Goal: Task Accomplishment & Management: Manage account settings

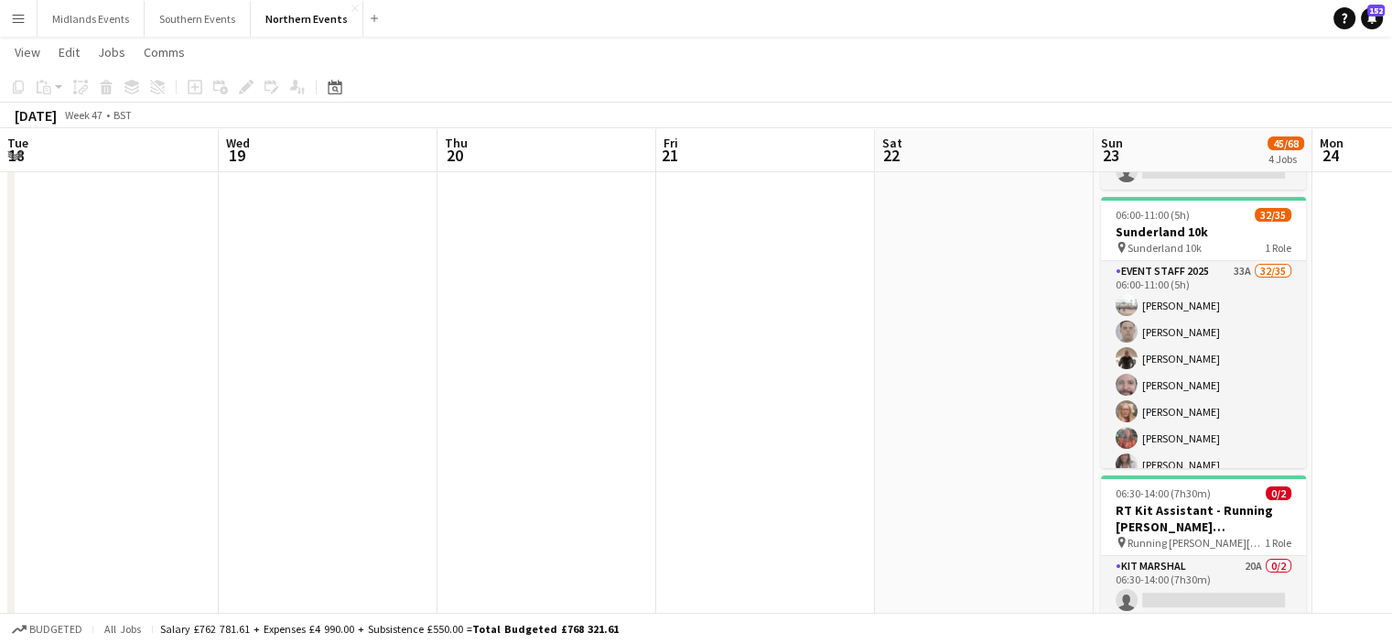
scroll to position [0, 630]
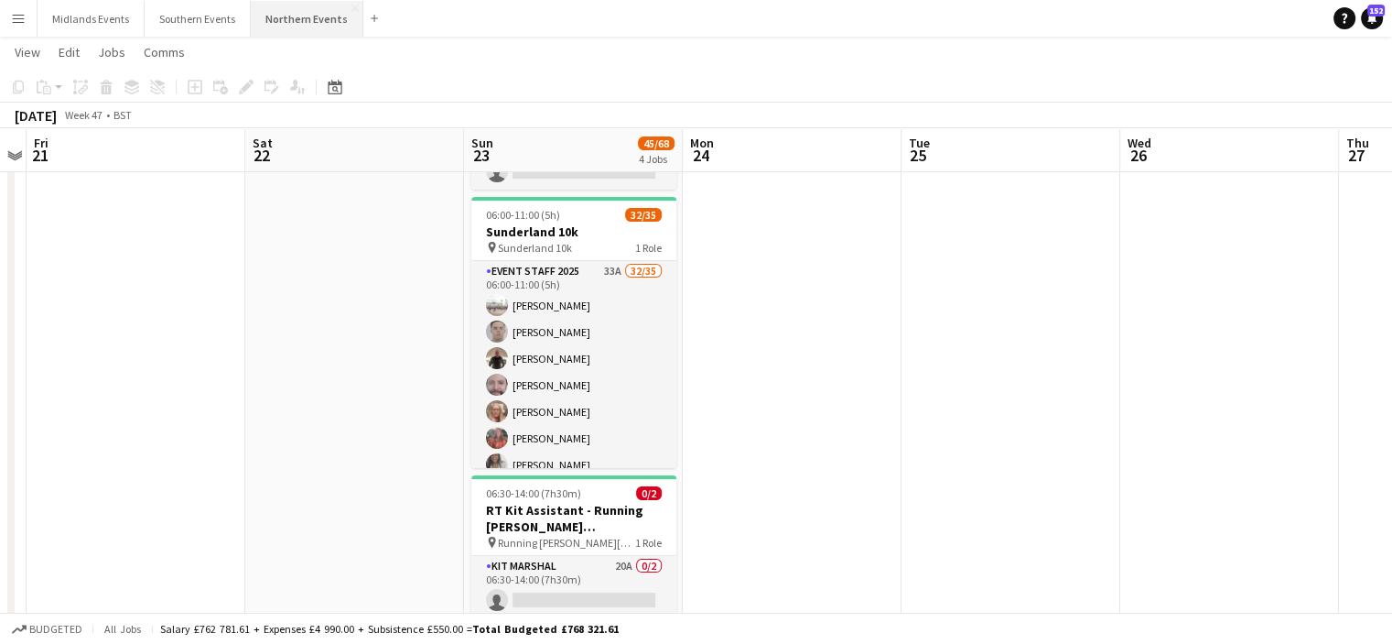
click at [283, 26] on button "Northern Events Close" at bounding box center [307, 19] width 113 height 36
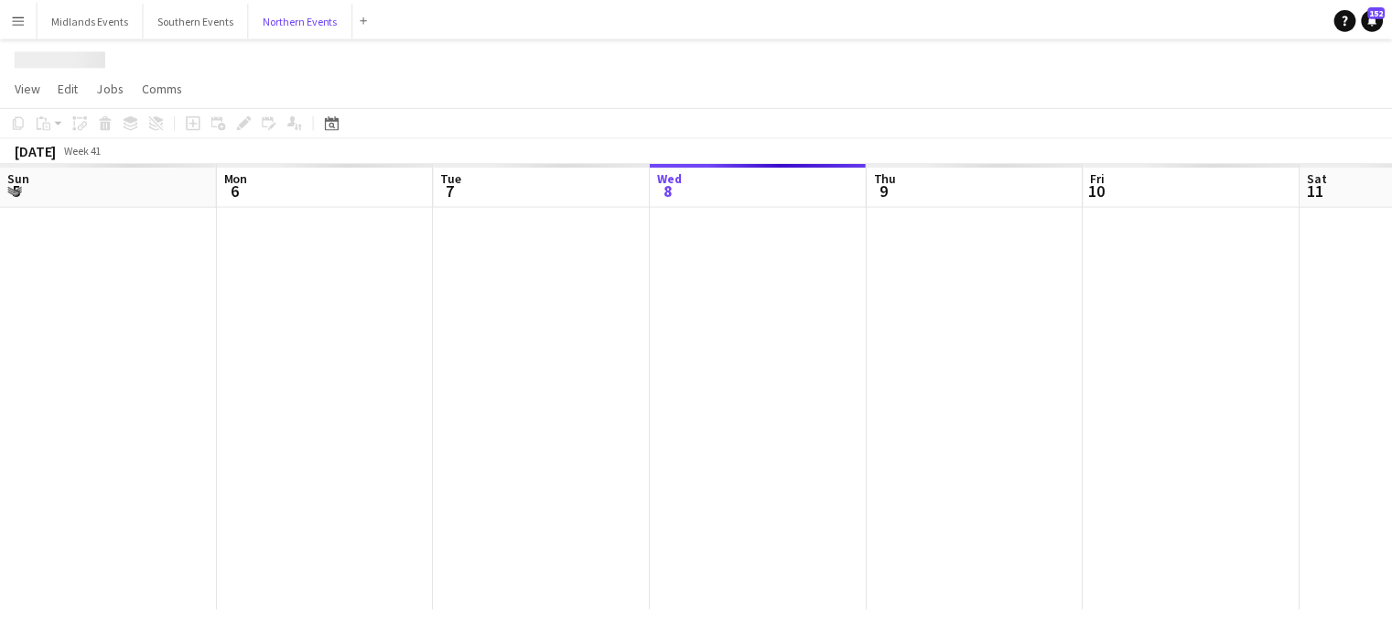
scroll to position [0, 438]
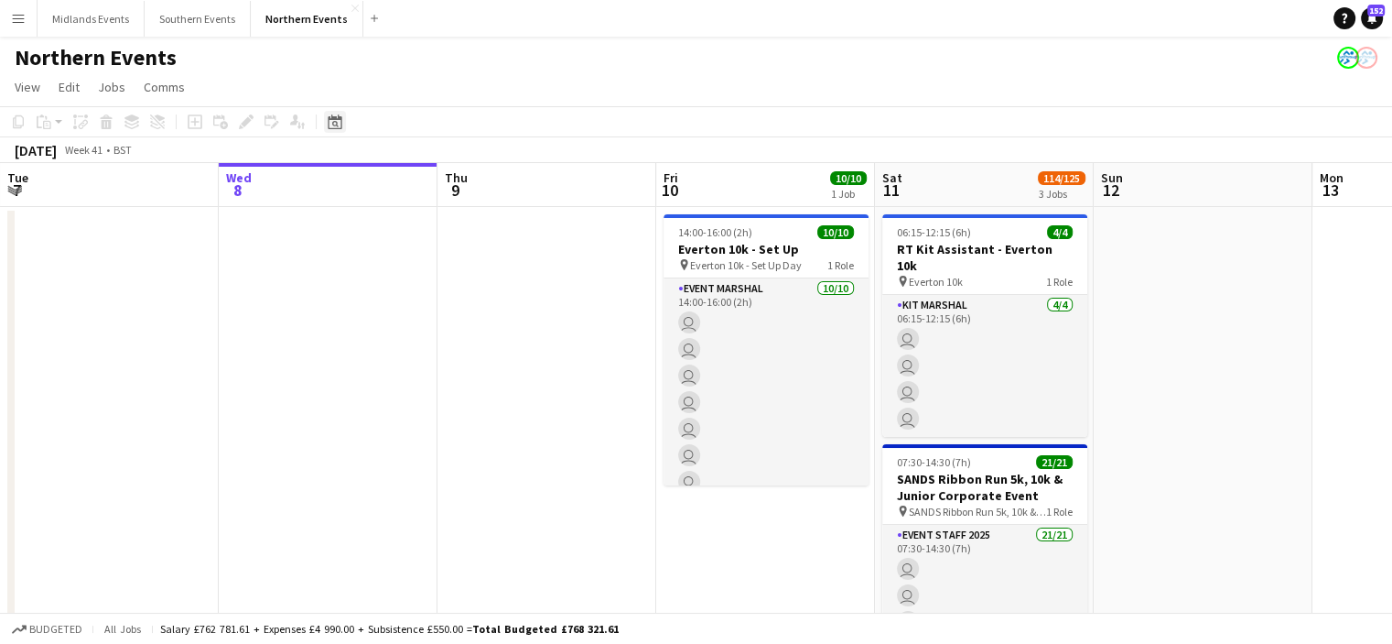
click at [345, 131] on div "Date picker" at bounding box center [335, 122] width 22 height 22
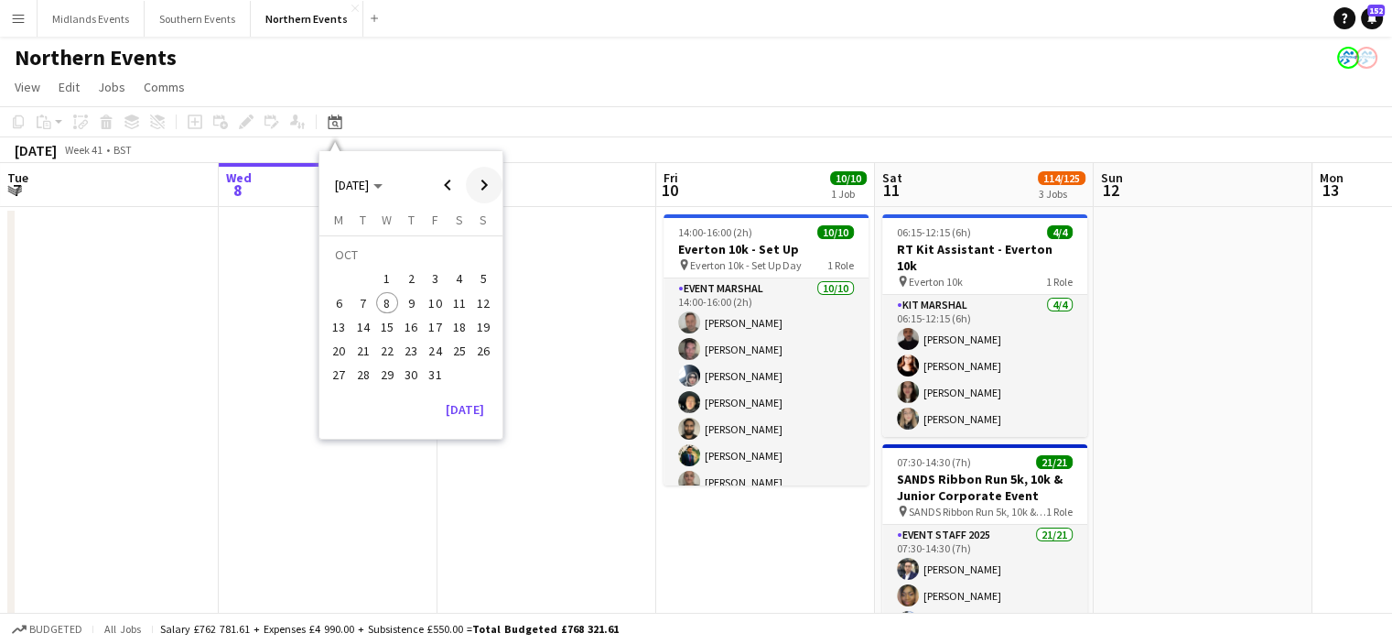
click at [487, 189] on span "Next month" at bounding box center [484, 185] width 37 height 37
click at [484, 284] on span "9" at bounding box center [483, 284] width 22 height 22
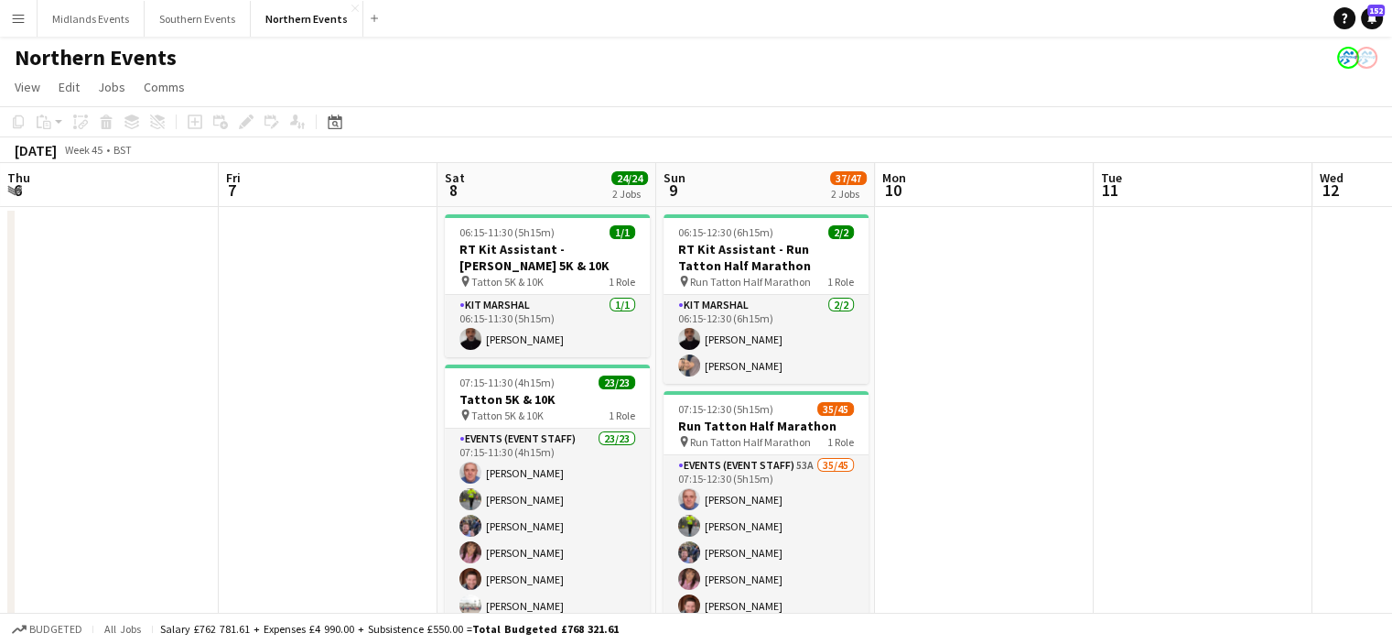
scroll to position [0, 630]
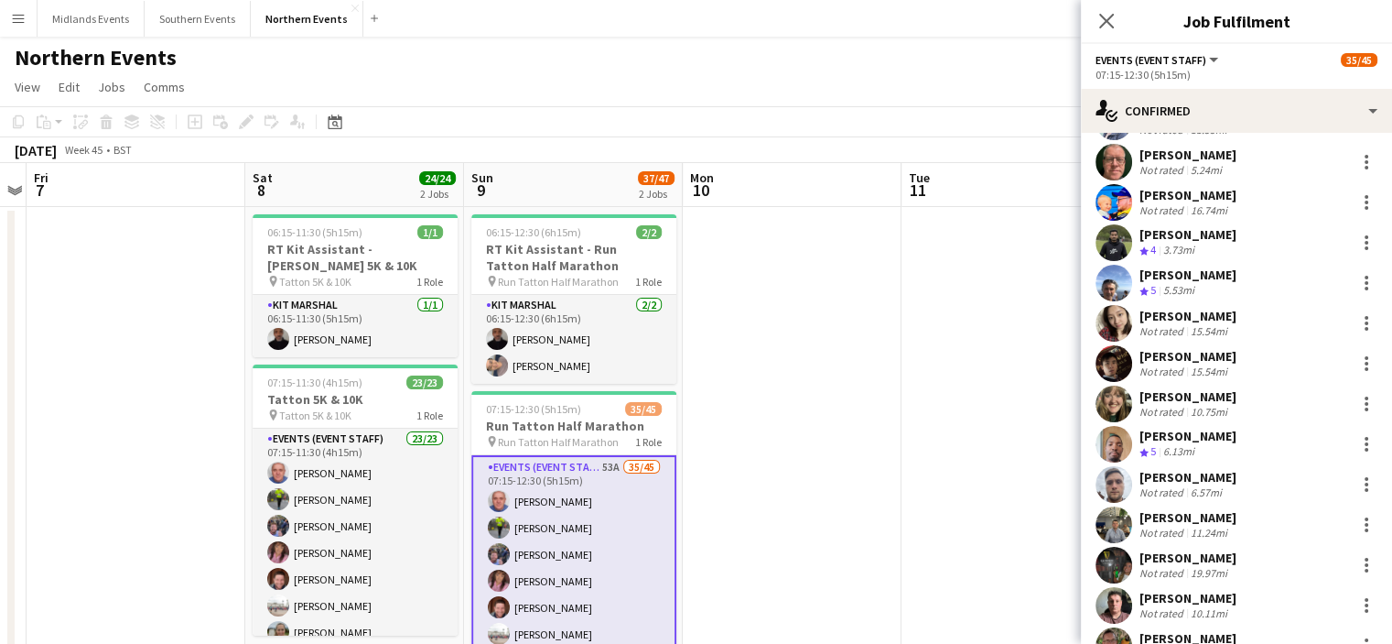
scroll to position [500, 0]
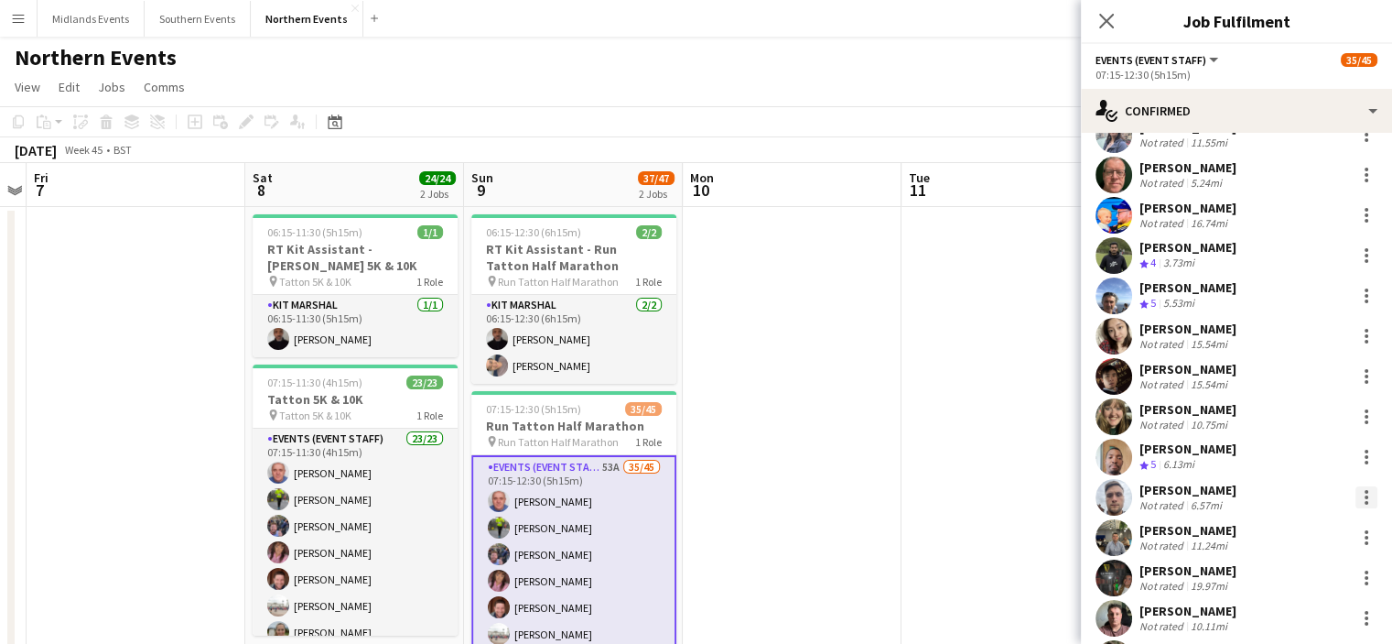
click at [1356, 495] on div at bounding box center [1367, 497] width 22 height 22
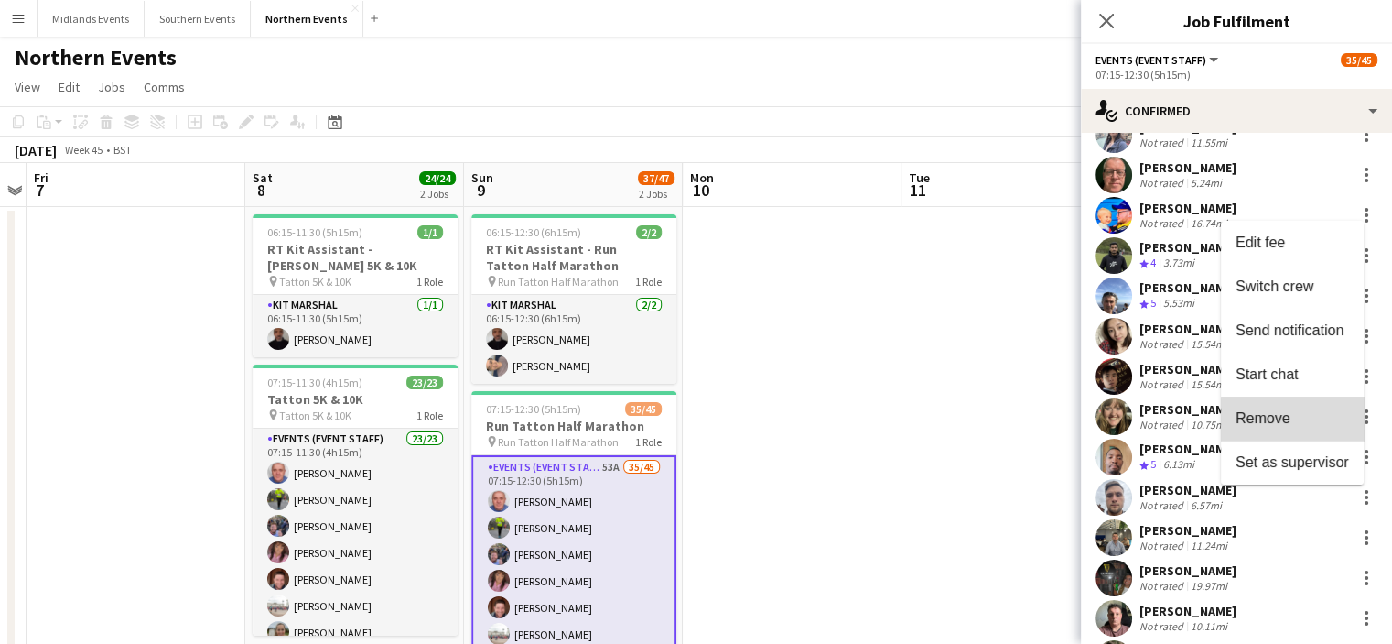
click at [1319, 424] on span "Remove" at bounding box center [1293, 417] width 114 height 16
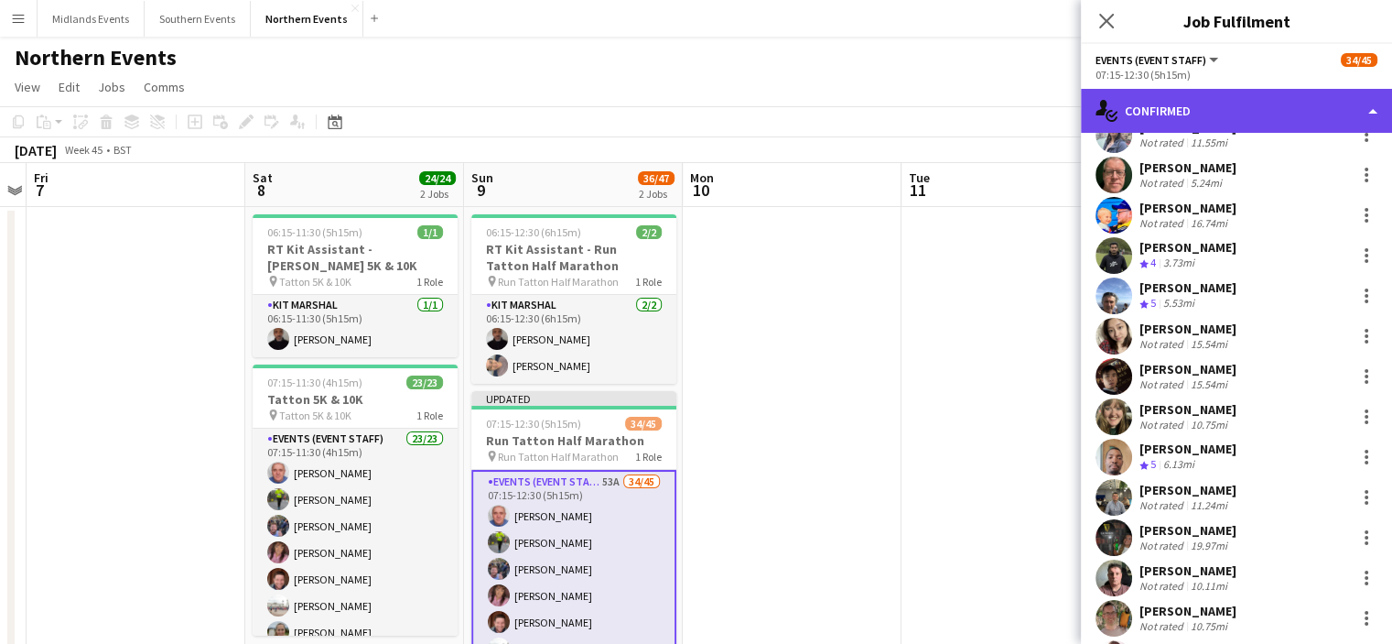
click at [1250, 111] on div "single-neutral-actions-check-2 Confirmed" at bounding box center [1236, 111] width 311 height 44
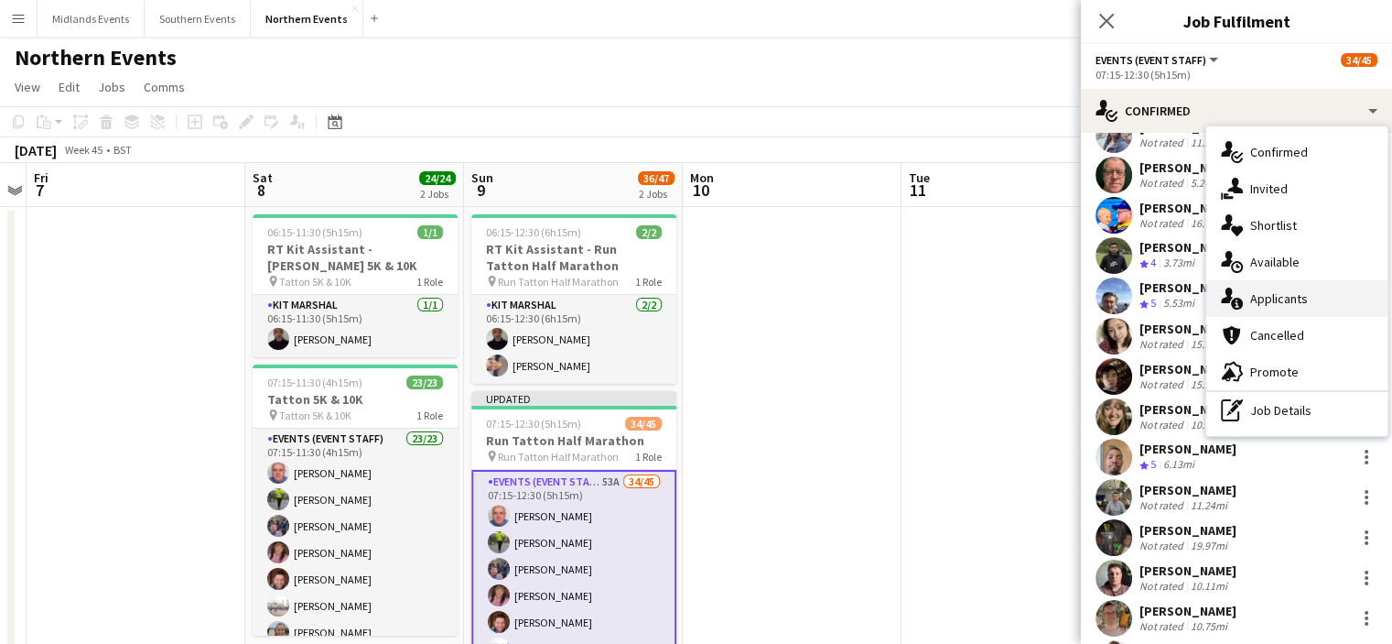
click at [1280, 309] on div "single-neutral-actions-information Applicants" at bounding box center [1296, 298] width 181 height 37
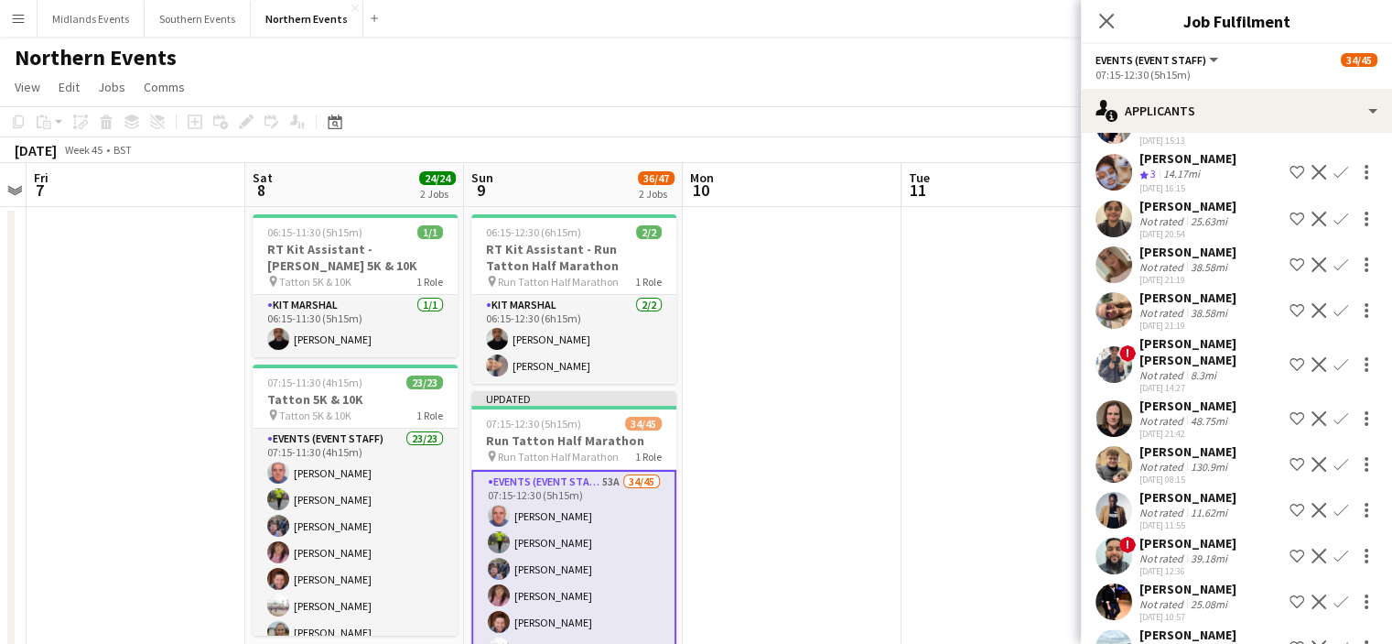
scroll to position [1985, 0]
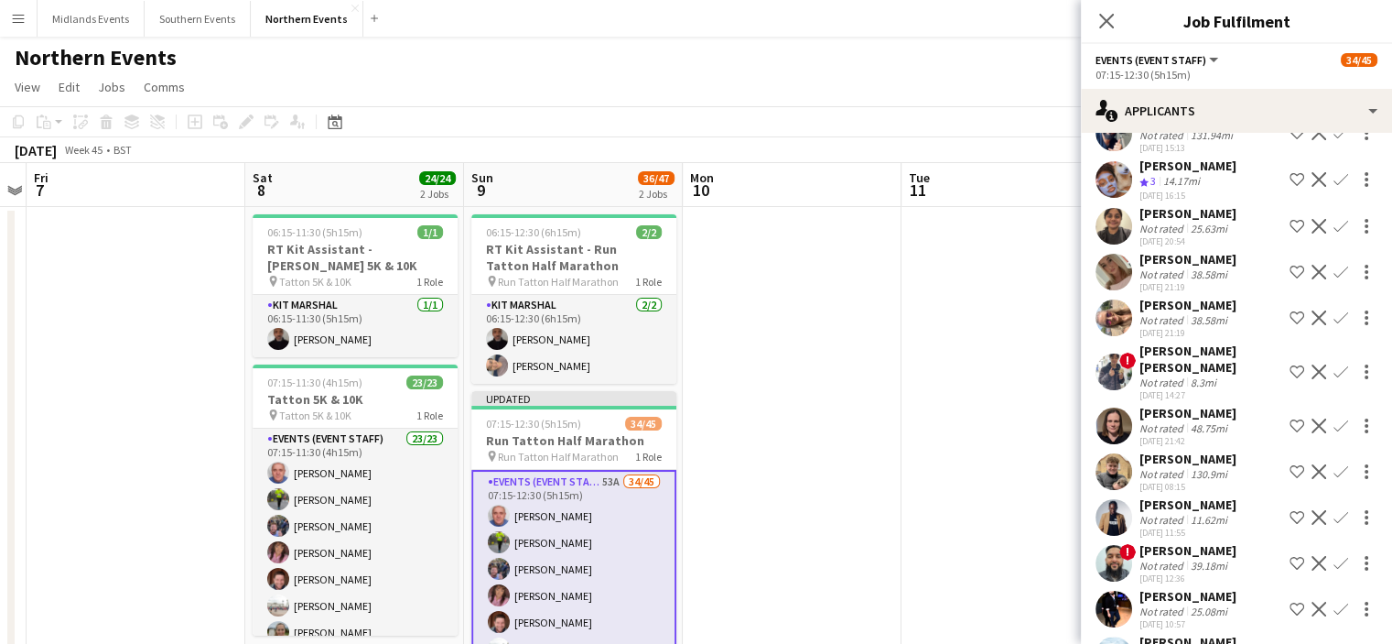
click at [1334, 556] on app-icon "Confirm" at bounding box center [1341, 563] width 15 height 15
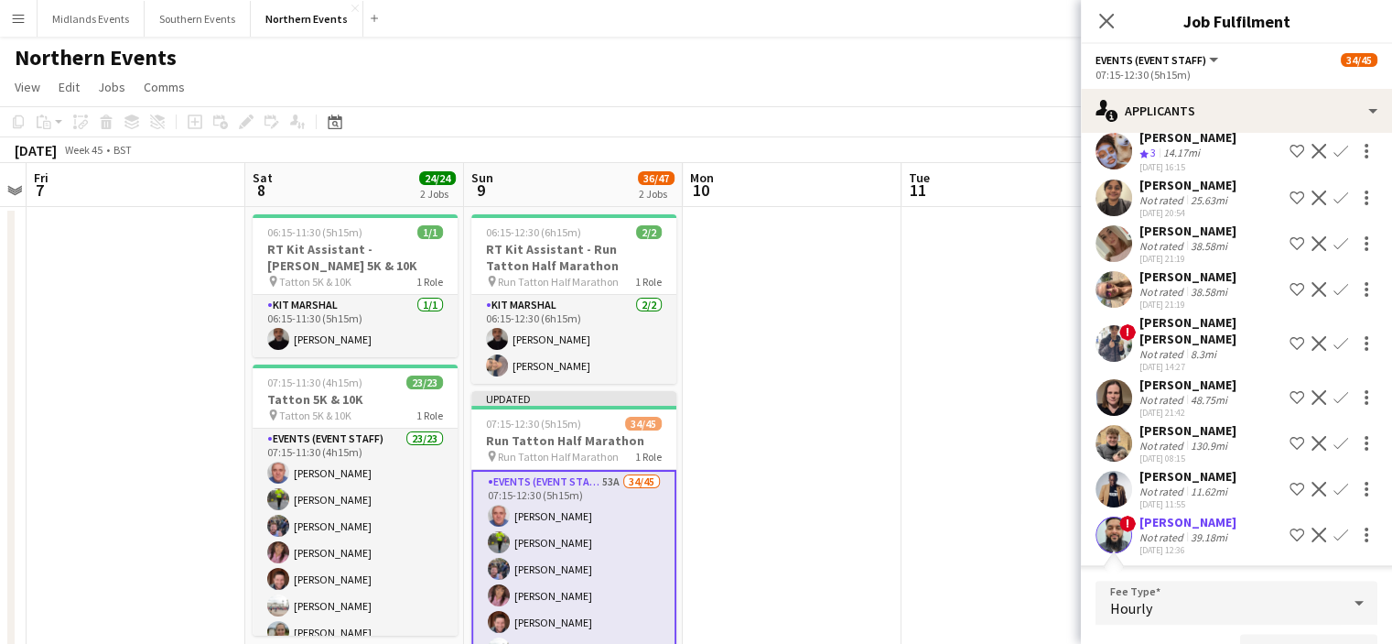
scroll to position [2505, 0]
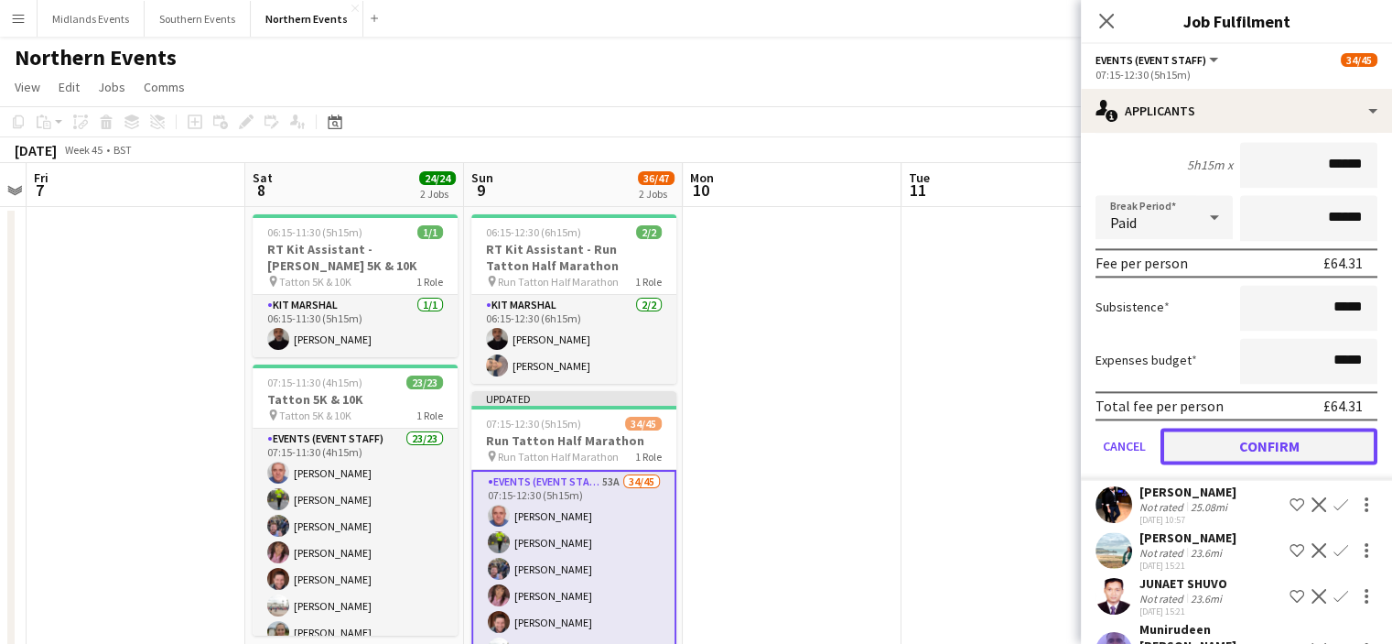
click at [1309, 427] on button "Confirm" at bounding box center [1269, 445] width 217 height 37
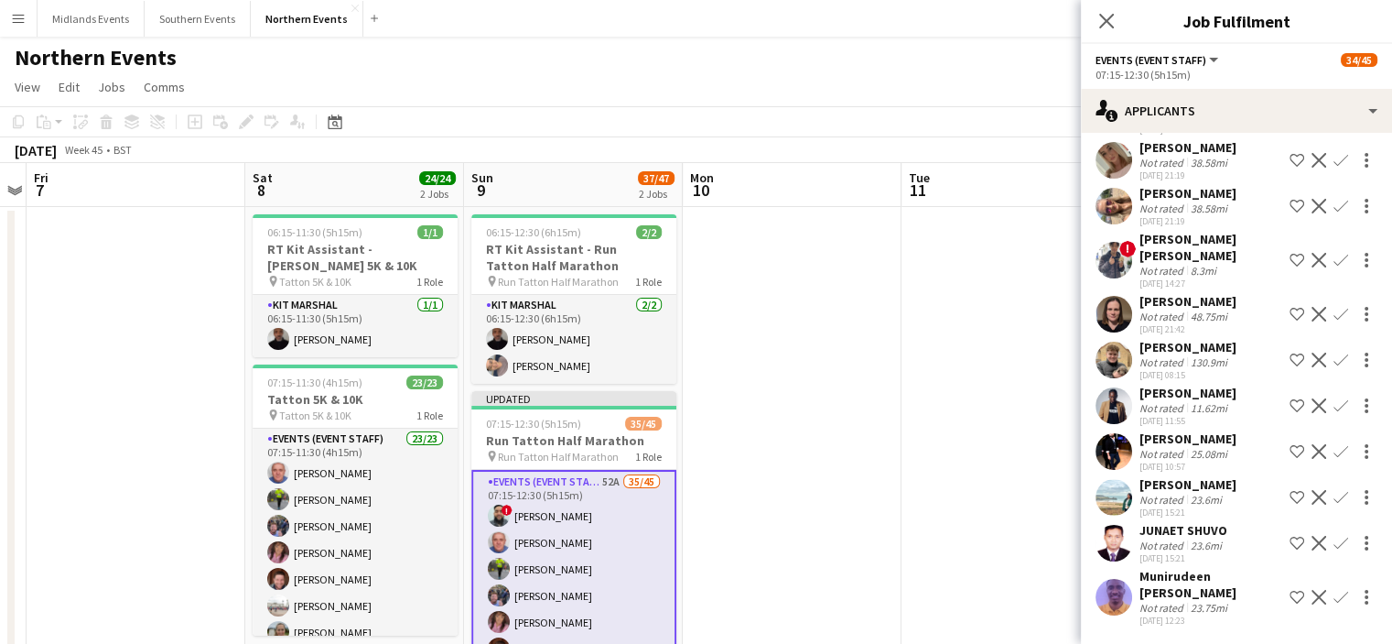
scroll to position [2045, 0]
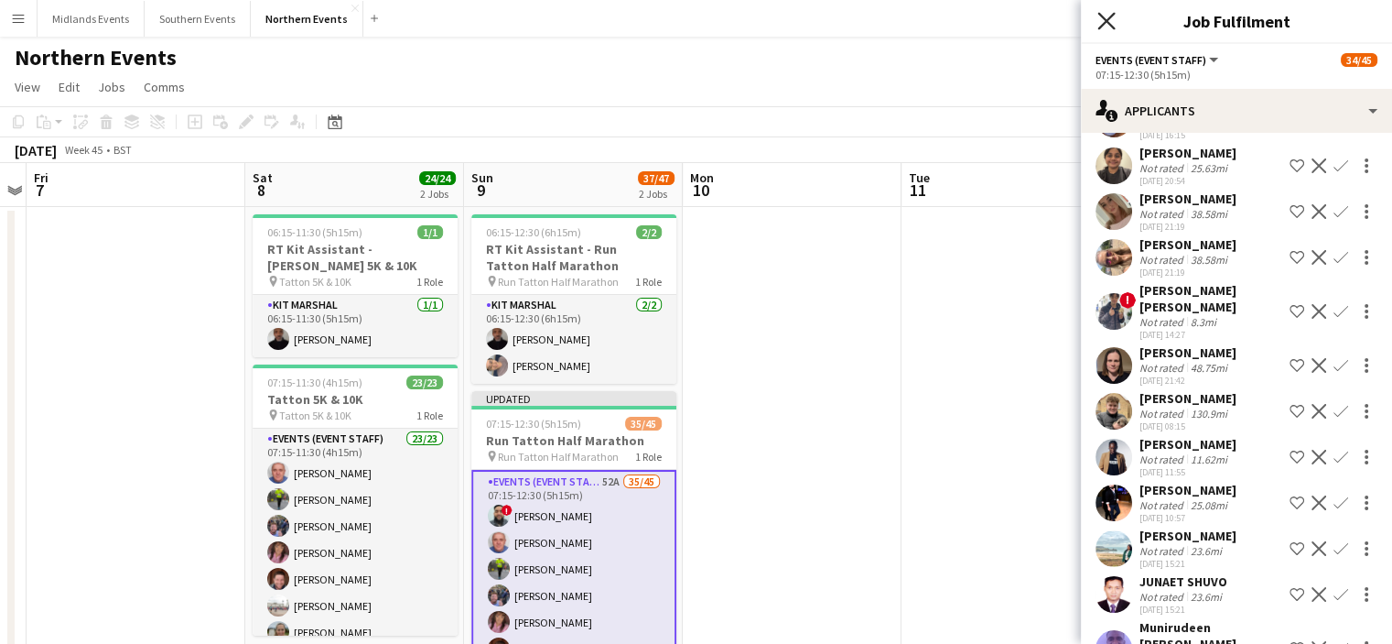
click at [1111, 20] on icon "Close pop-in" at bounding box center [1106, 20] width 17 height 17
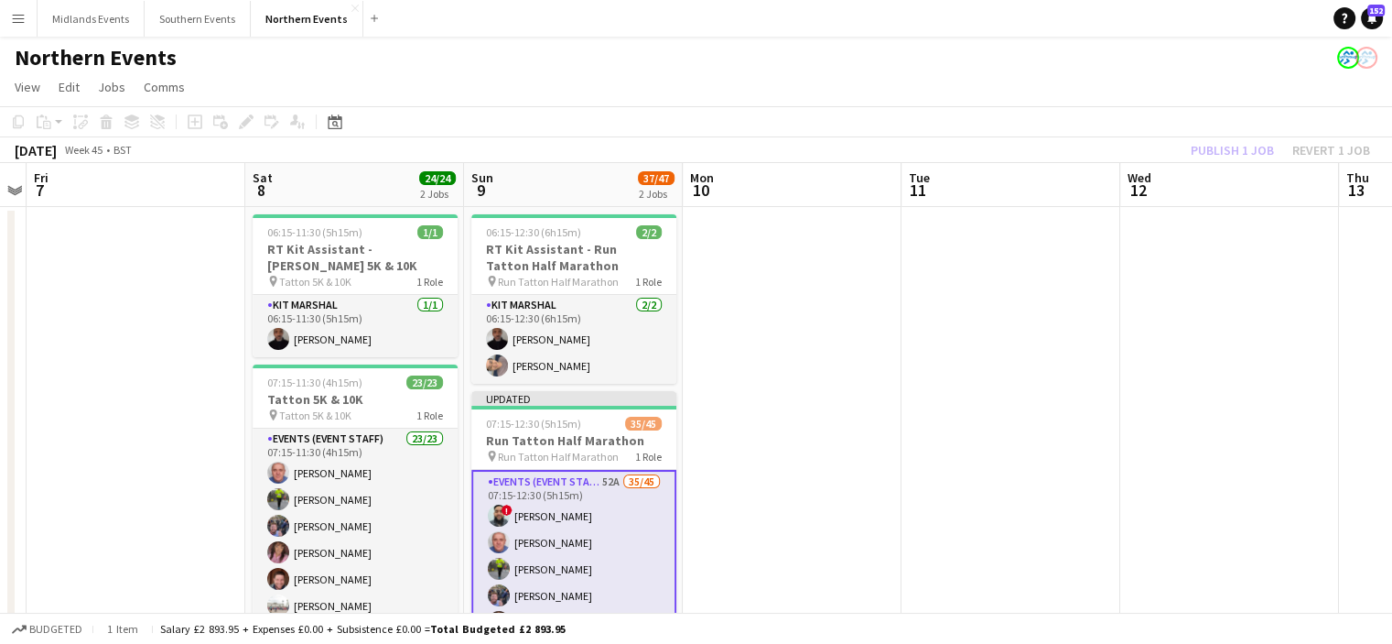
click at [1202, 147] on div "Publish 1 job Revert 1 job" at bounding box center [1280, 150] width 223 height 24
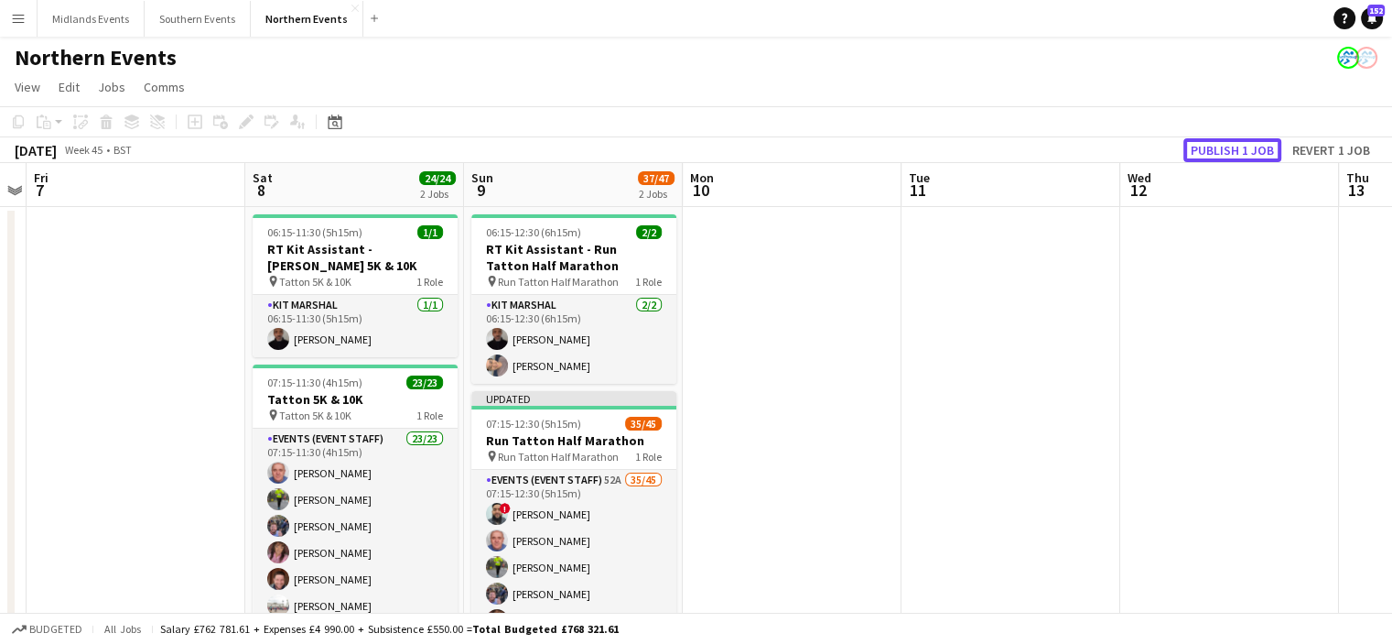
click at [1202, 147] on button "Publish 1 job" at bounding box center [1233, 150] width 98 height 24
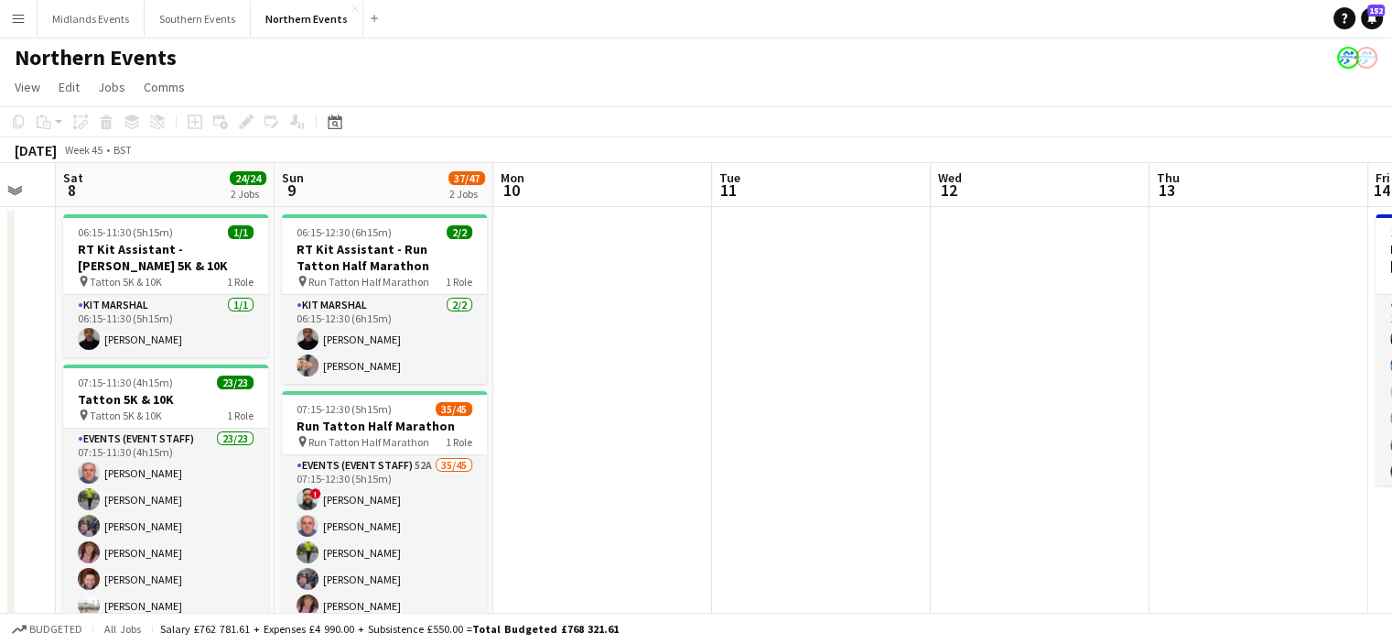
drag, startPoint x: 996, startPoint y: 352, endPoint x: 466, endPoint y: 425, distance: 535.0
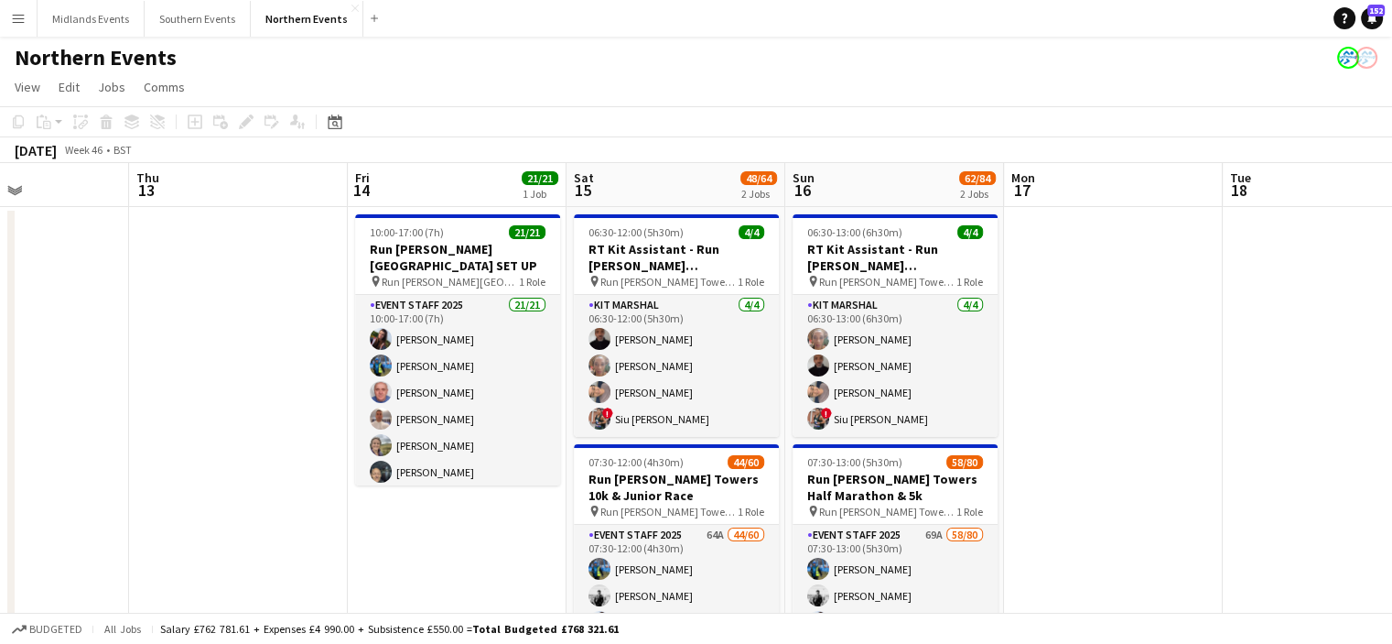
drag, startPoint x: 845, startPoint y: 510, endPoint x: 502, endPoint y: 514, distance: 343.3
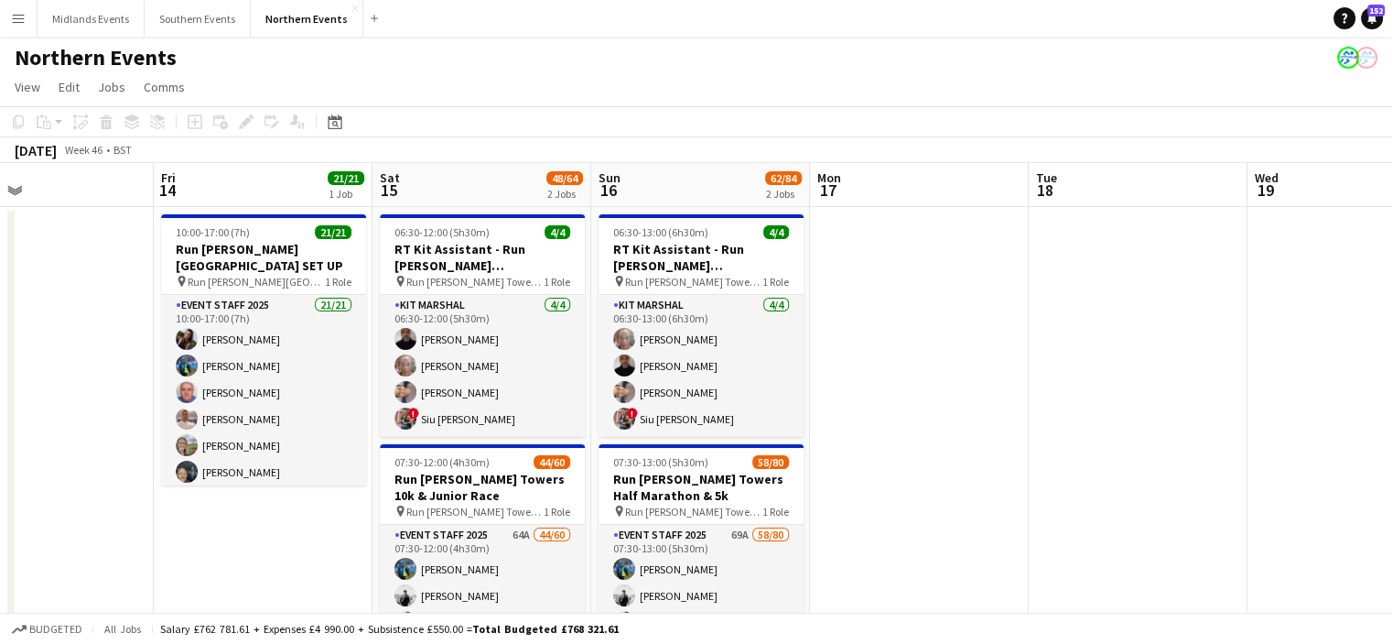
drag, startPoint x: 938, startPoint y: 536, endPoint x: 536, endPoint y: 529, distance: 401.9
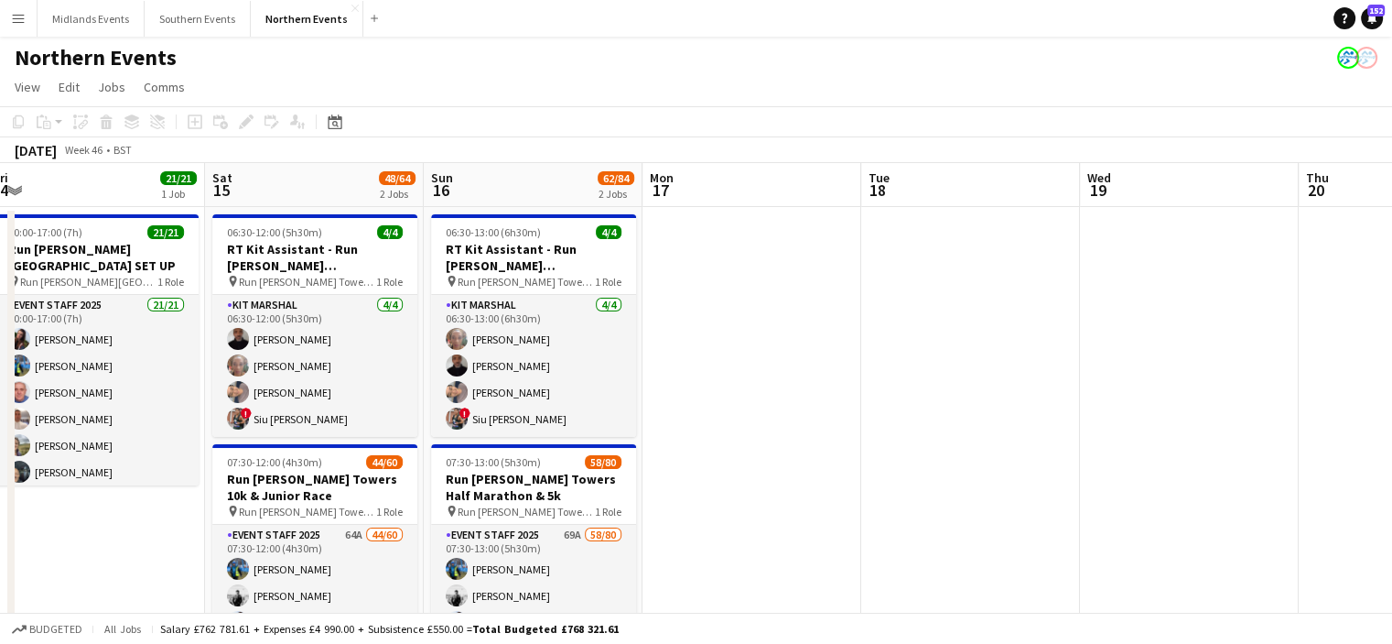
drag, startPoint x: 986, startPoint y: 551, endPoint x: 579, endPoint y: 514, distance: 409.1
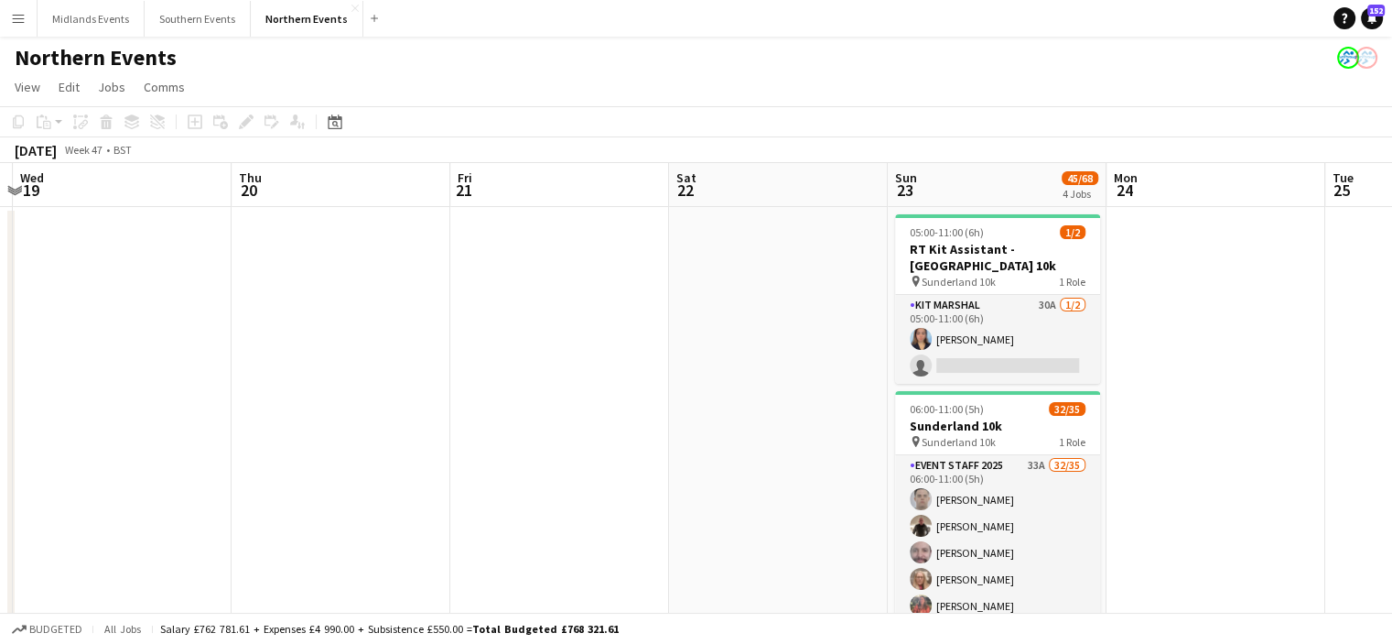
drag, startPoint x: 1070, startPoint y: 519, endPoint x: 886, endPoint y: 516, distance: 184.0
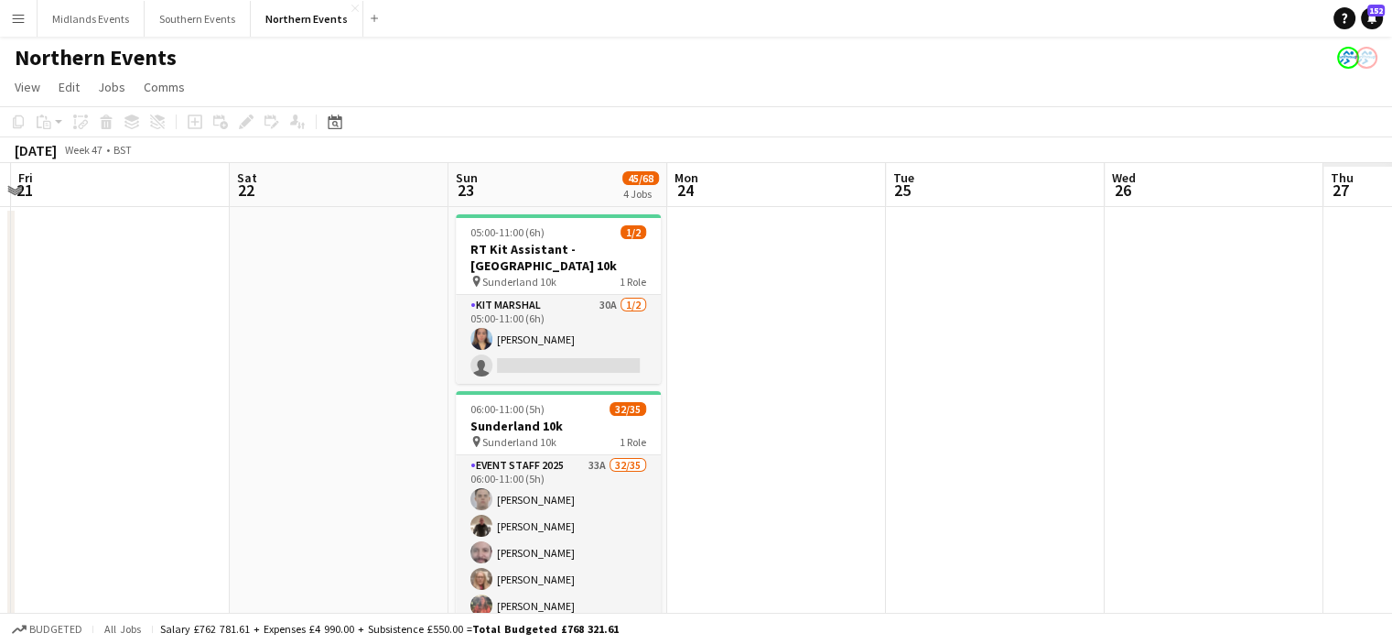
scroll to position [0, 860]
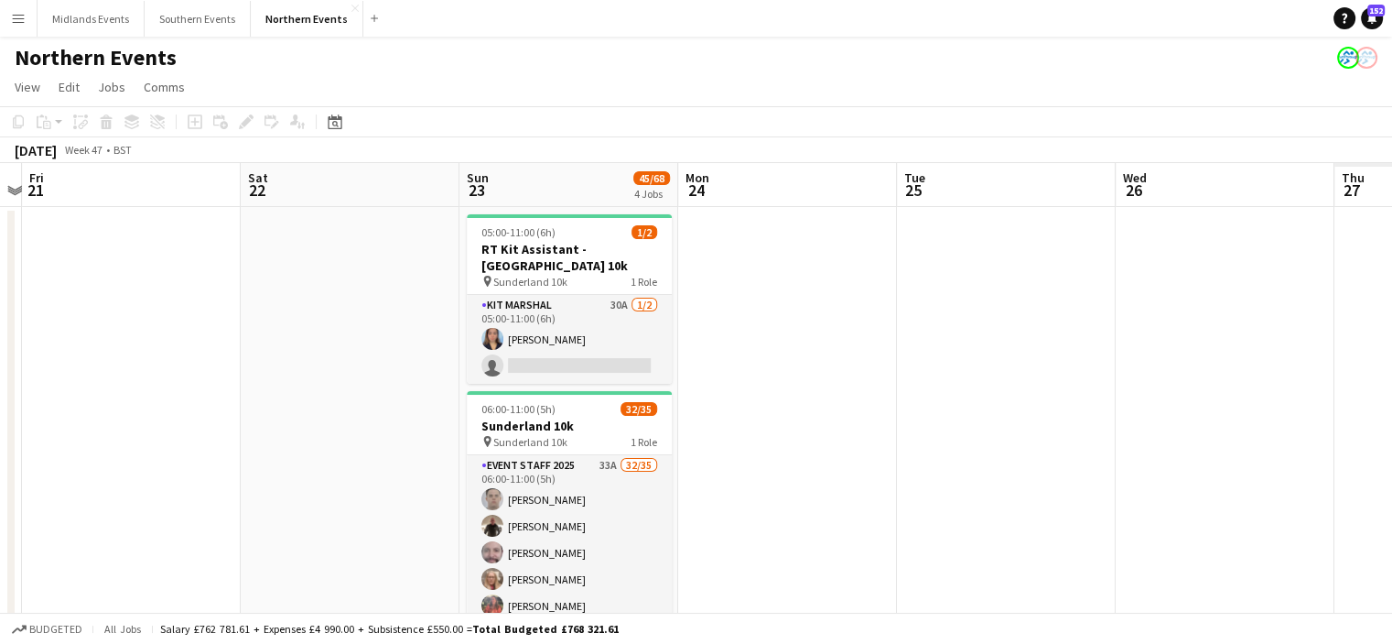
drag, startPoint x: 1087, startPoint y: 479, endPoint x: 549, endPoint y: 424, distance: 540.1
